Goal: Task Accomplishment & Management: Complete application form

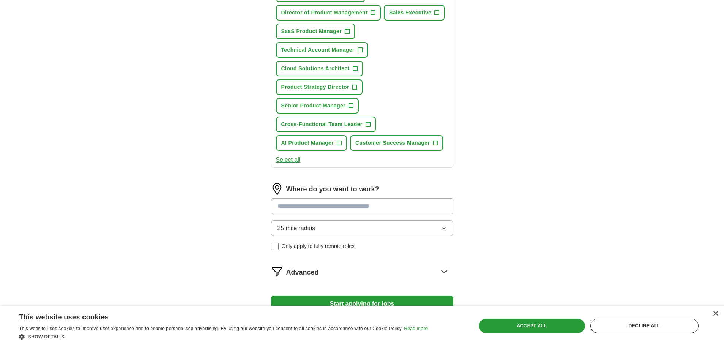
scroll to position [190, 0]
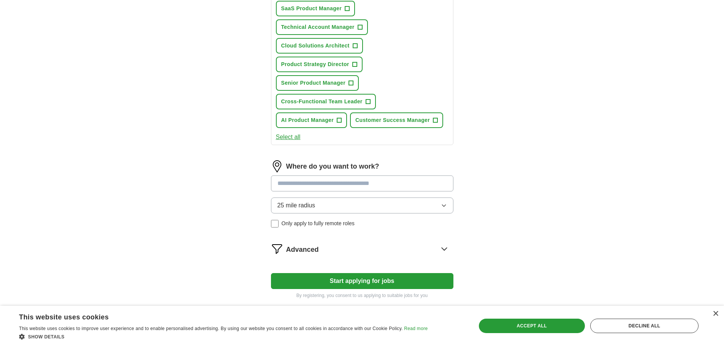
click at [345, 209] on button "25 mile radius" at bounding box center [362, 205] width 182 height 16
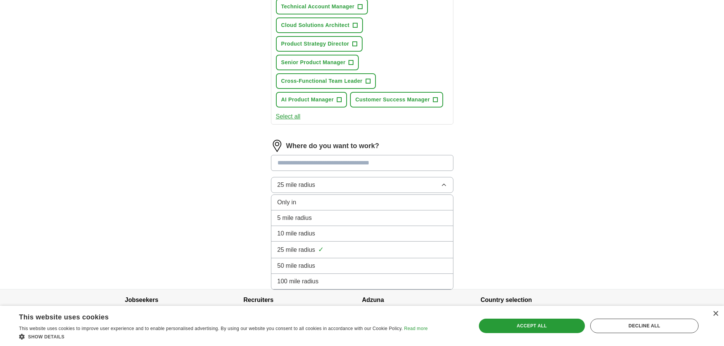
scroll to position [230, 0]
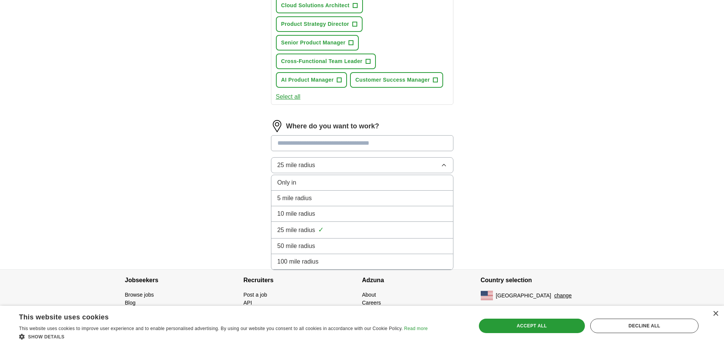
click at [317, 264] on span "100 mile radius" at bounding box center [297, 261] width 41 height 9
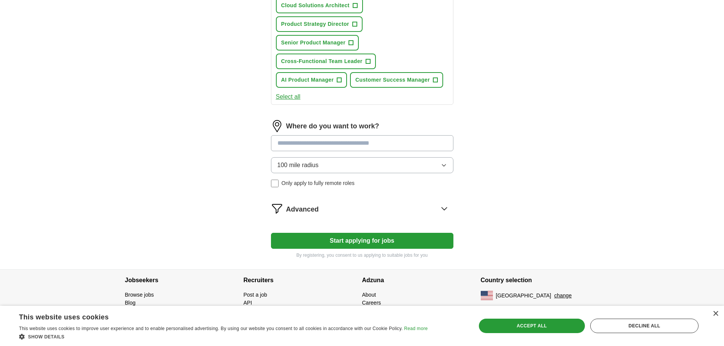
click at [318, 145] on input at bounding box center [362, 143] width 182 height 16
click at [592, 149] on div "ApplyIQ Let ApplyIQ do the hard work of searching and applying for jobs. Just t…" at bounding box center [362, 31] width 486 height 476
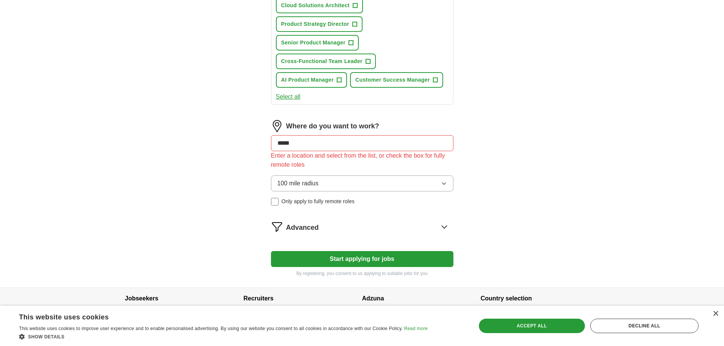
drag, startPoint x: 295, startPoint y: 143, endPoint x: 176, endPoint y: 138, distance: 119.4
click at [205, 139] on div "ApplyIQ Let ApplyIQ do the hard work of searching and applying for jobs. Just t…" at bounding box center [362, 40] width 486 height 495
type input "*******"
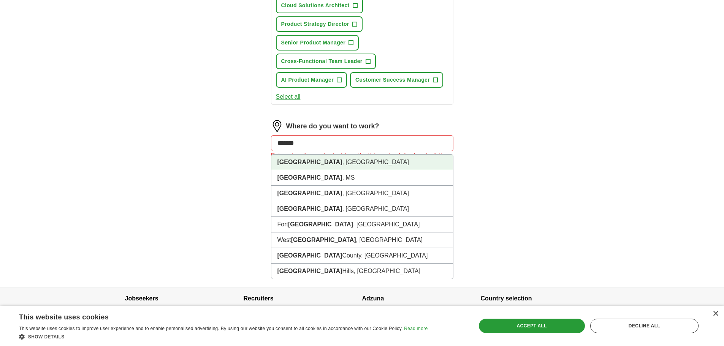
click at [308, 163] on li "[GEOGRAPHIC_DATA] , [GEOGRAPHIC_DATA]" at bounding box center [362, 163] width 182 height 16
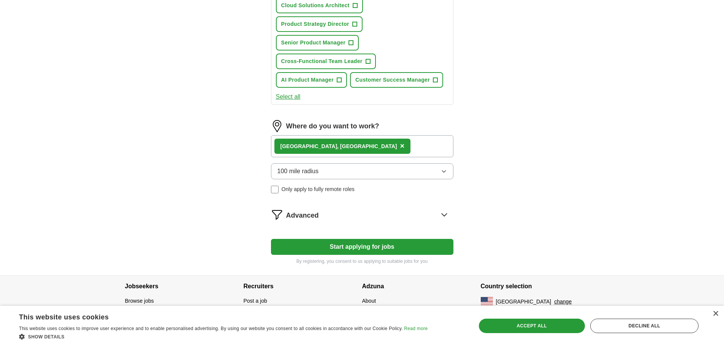
click at [305, 215] on span "Advanced" at bounding box center [302, 215] width 33 height 10
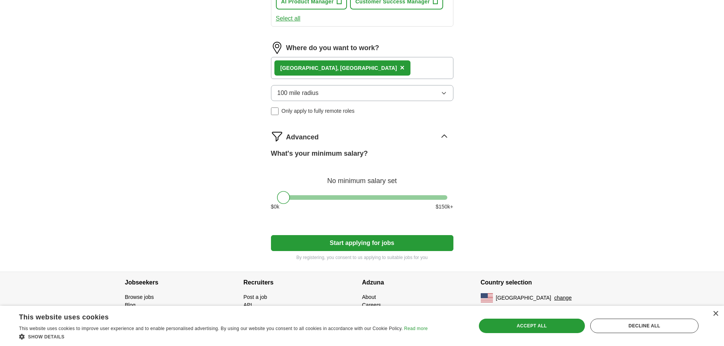
scroll to position [311, 0]
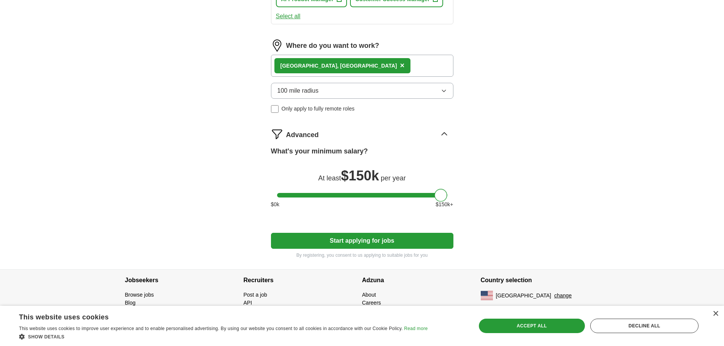
click at [444, 197] on div at bounding box center [362, 195] width 170 height 5
click at [363, 242] on button "Start applying for jobs" at bounding box center [362, 241] width 182 height 16
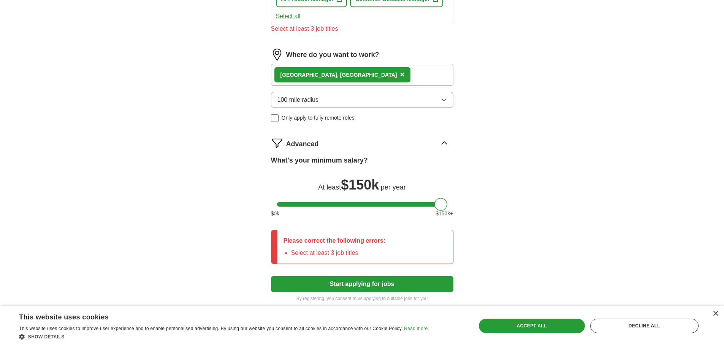
click at [223, 241] on div "ApplyIQ Let ApplyIQ do the hard work of searching and applying for jobs. Just t…" at bounding box center [362, 12] width 486 height 600
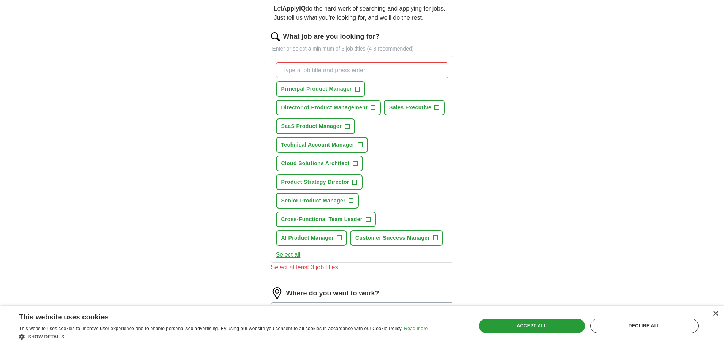
scroll to position [7, 0]
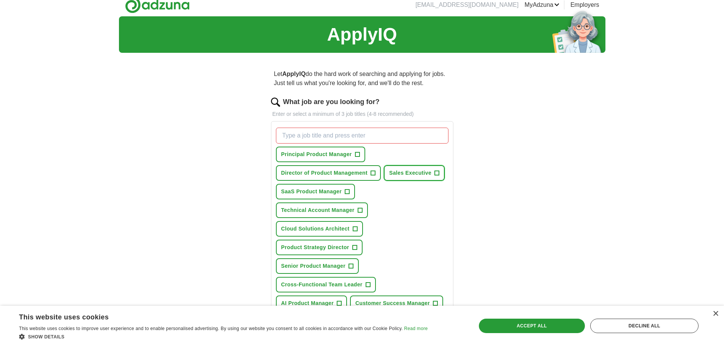
click at [429, 176] on span "Sales Executive" at bounding box center [410, 173] width 42 height 8
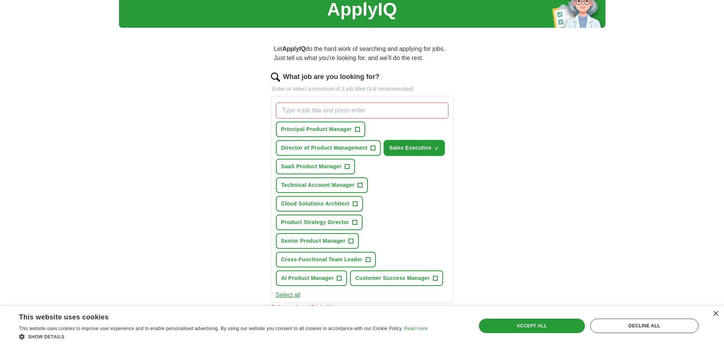
scroll to position [45, 0]
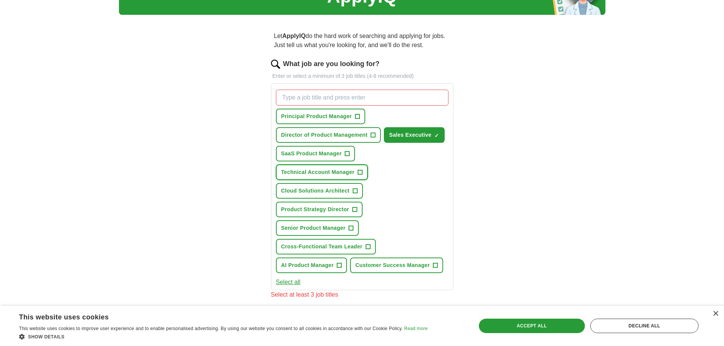
click at [325, 172] on span "Technical Account Manager" at bounding box center [317, 172] width 73 height 8
click at [313, 210] on span "Product Strategy Director" at bounding box center [315, 209] width 68 height 8
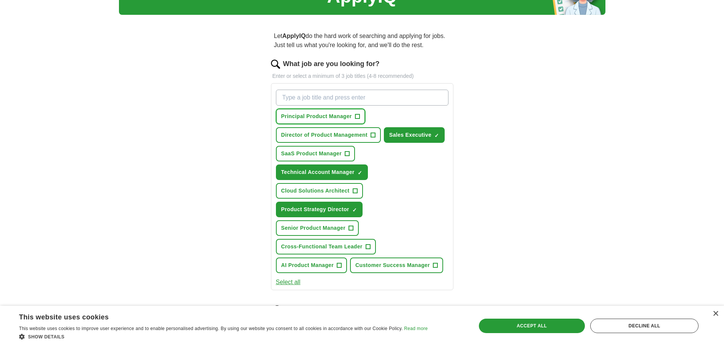
click at [302, 117] on span "Principal Product Manager" at bounding box center [316, 116] width 71 height 8
click at [296, 138] on span "Director of Product Management" at bounding box center [324, 135] width 87 height 8
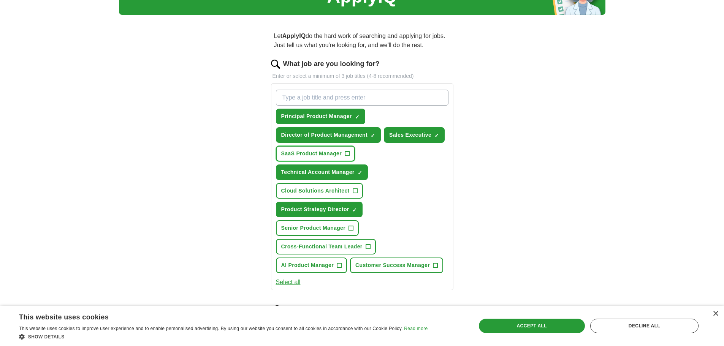
click at [292, 155] on span "SaaS Product Manager" at bounding box center [311, 154] width 61 height 8
click at [287, 283] on button "Select all" at bounding box center [288, 282] width 25 height 9
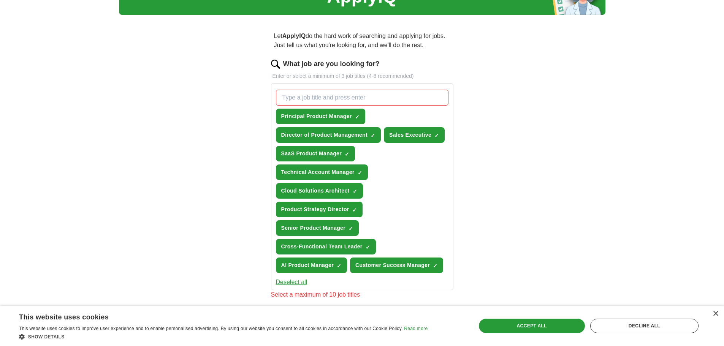
click at [290, 280] on button "Deselect all" at bounding box center [292, 282] width 32 height 9
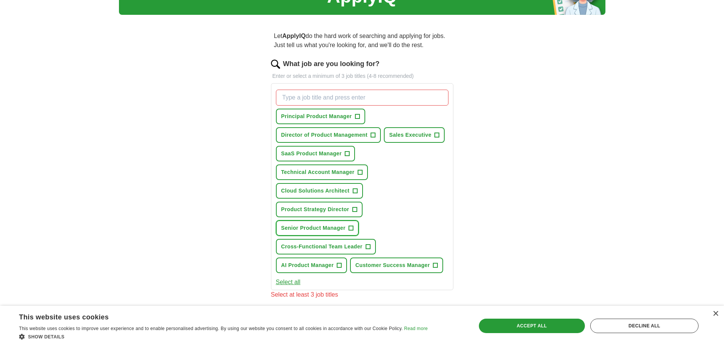
click at [312, 228] on span "Senior Product Manager" at bounding box center [313, 228] width 65 height 8
click at [316, 249] on span "Cross-Functional Team Leader" at bounding box center [321, 247] width 81 height 8
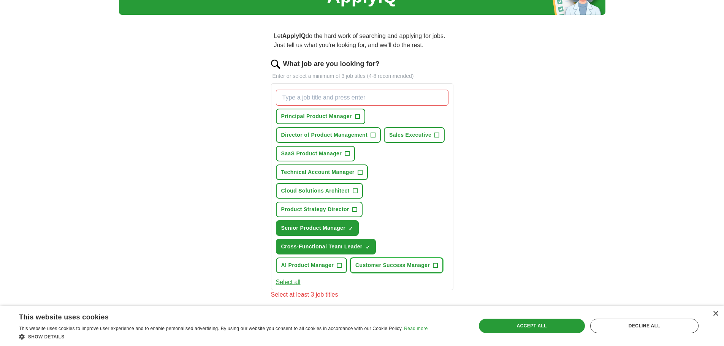
click at [373, 265] on span "Customer Success Manager" at bounding box center [392, 265] width 74 height 8
click at [311, 209] on span "Product Strategy Director" at bounding box center [315, 209] width 68 height 8
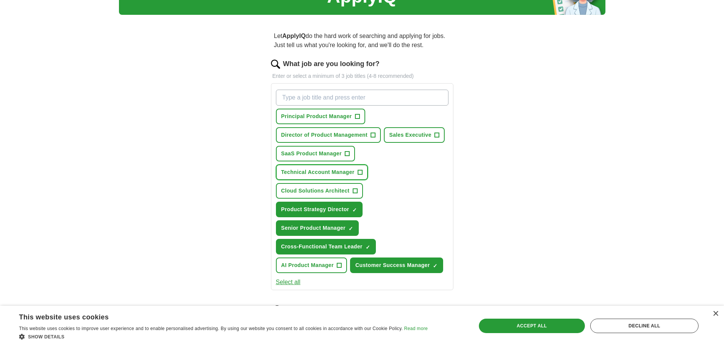
click at [328, 173] on span "Technical Account Manager" at bounding box center [317, 172] width 73 height 8
click at [323, 154] on span "SaaS Product Manager" at bounding box center [311, 154] width 61 height 8
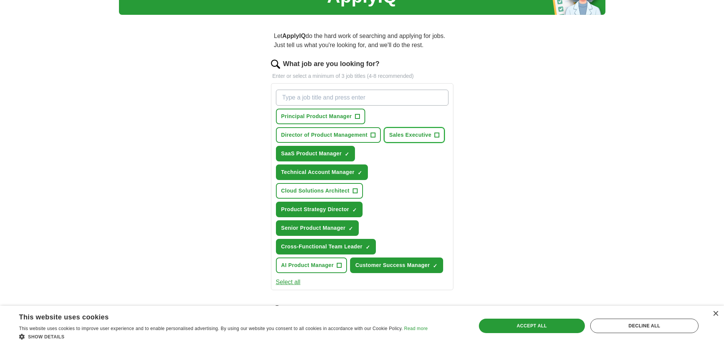
click at [409, 135] on span "Sales Executive" at bounding box center [410, 135] width 42 height 8
click at [325, 135] on span "Director of Product Management" at bounding box center [324, 135] width 87 height 8
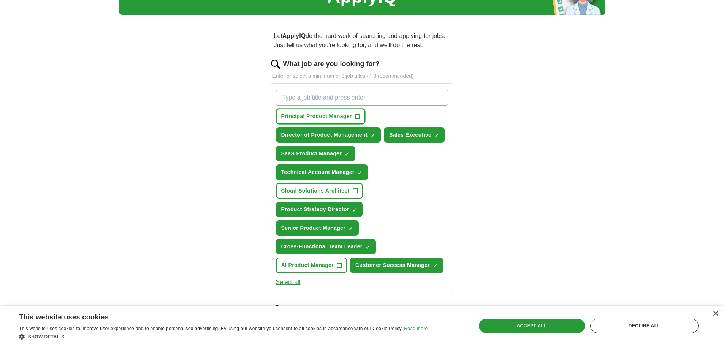
click at [328, 119] on span "Principal Product Manager" at bounding box center [316, 116] width 71 height 8
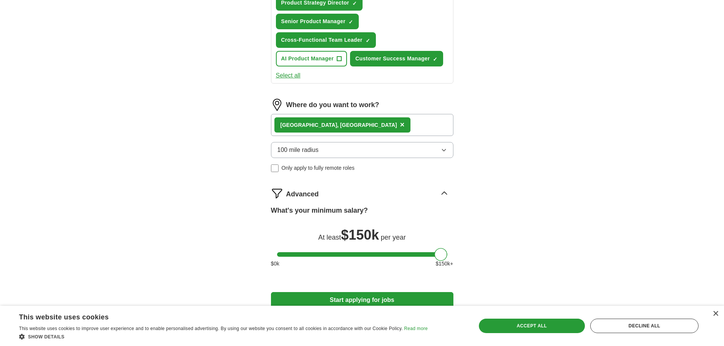
scroll to position [311, 0]
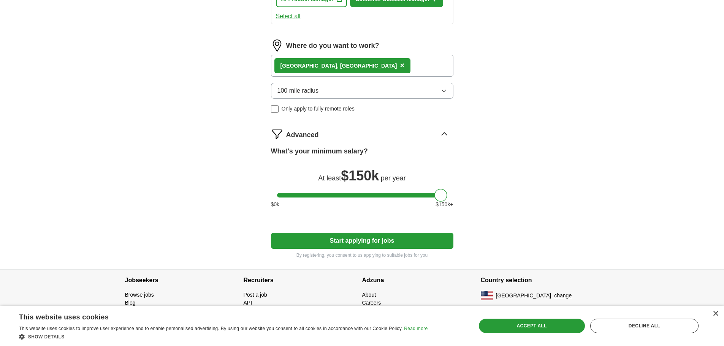
click at [384, 241] on button "Start applying for jobs" at bounding box center [362, 241] width 182 height 16
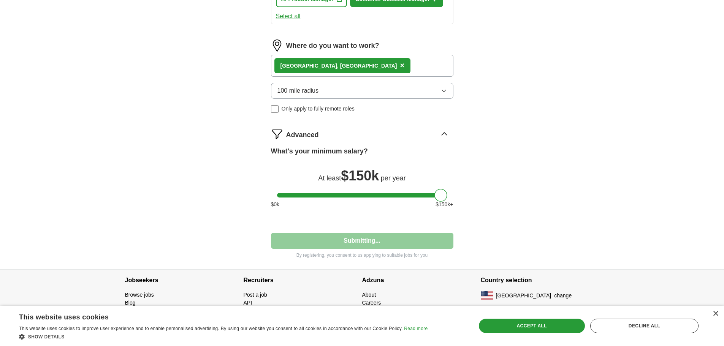
select select "**"
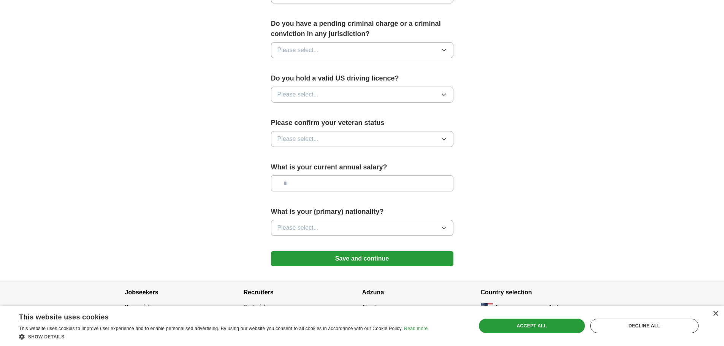
scroll to position [435, 0]
